Goal: Check status: Check status

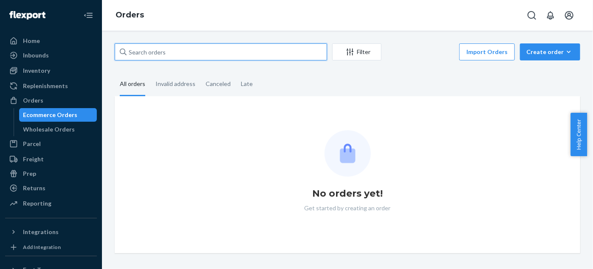
click at [213, 49] on input "text" at bounding box center [221, 51] width 212 height 17
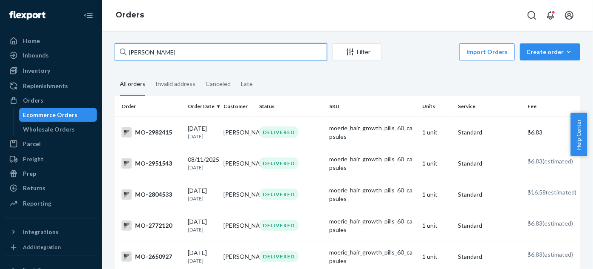
type input "[PERSON_NAME]"
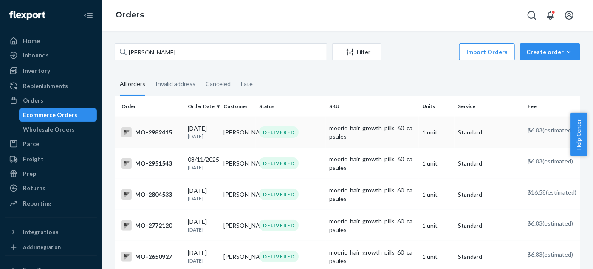
click at [326, 140] on td "moerie_hair_growth_pills_60_capsules" at bounding box center [372, 131] width 93 height 31
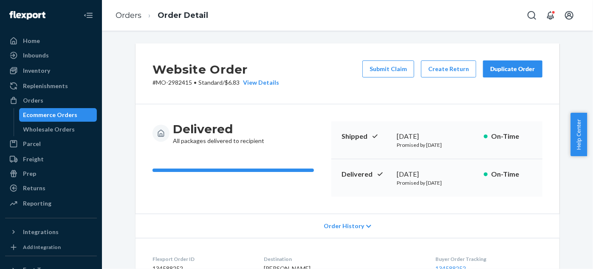
drag, startPoint x: 352, startPoint y: 60, endPoint x: 357, endPoint y: 60, distance: 5.1
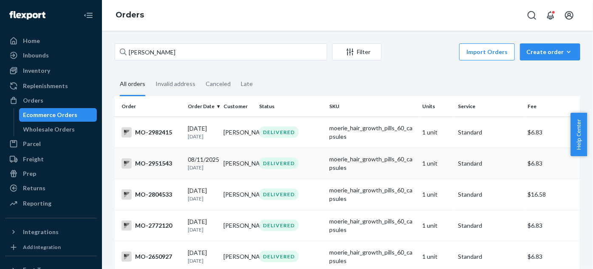
click at [288, 165] on div "DELIVERED" at bounding box center [279, 162] width 40 height 11
click at [339, 117] on td "moerie_hair_growth_pills_60_capsules" at bounding box center [372, 131] width 93 height 31
